Goal: Information Seeking & Learning: Learn about a topic

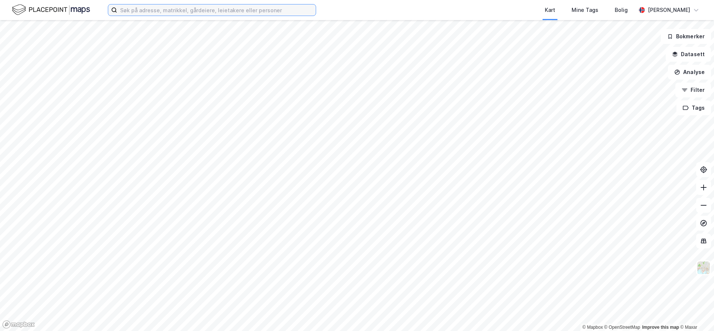
click at [202, 9] on input at bounding box center [216, 9] width 199 height 11
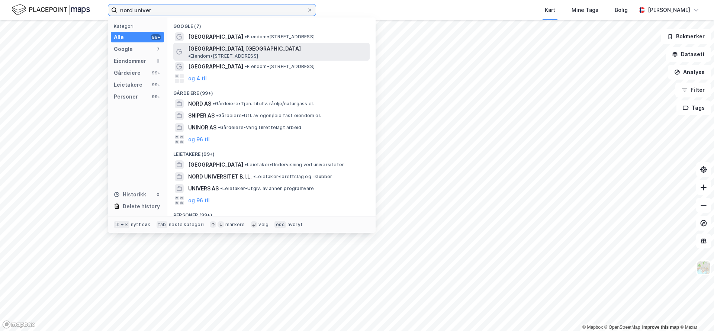
type input "nord univer"
click at [252, 51] on span "[GEOGRAPHIC_DATA], [GEOGRAPHIC_DATA]" at bounding box center [244, 48] width 113 height 9
